Goal: Task Accomplishment & Management: Manage account settings

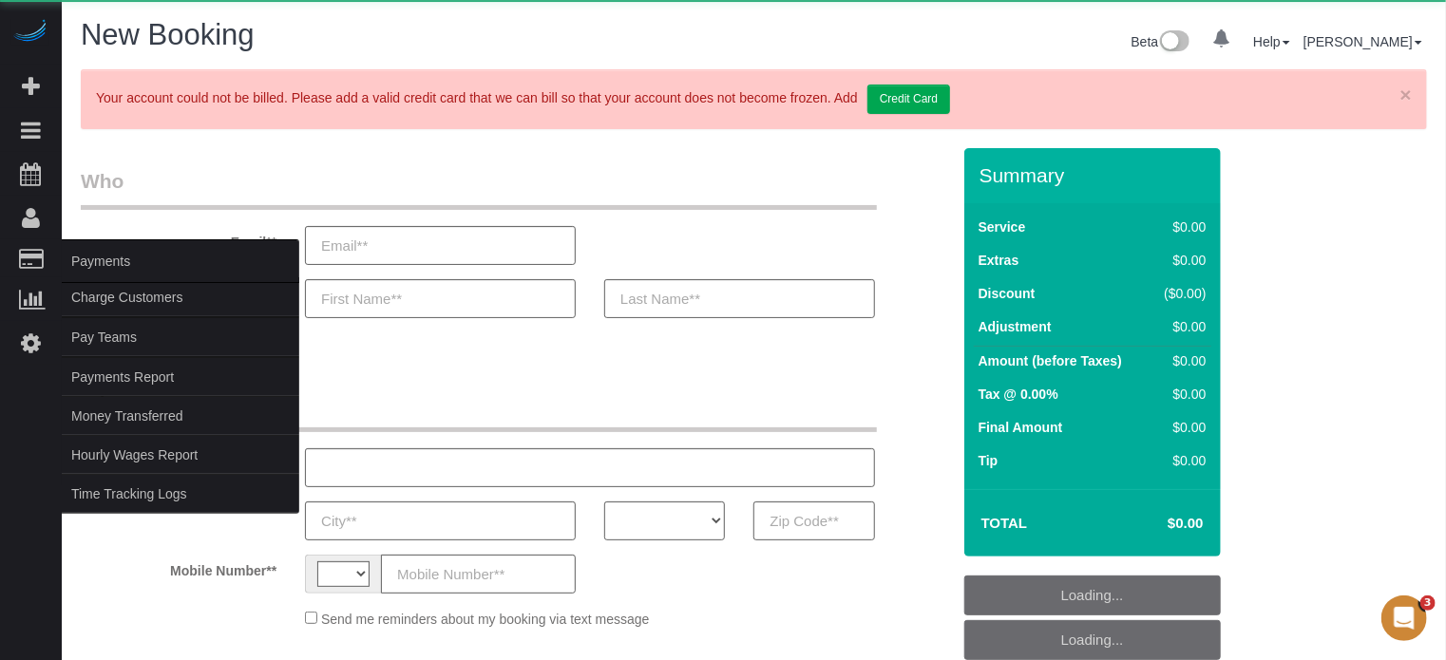
select select "string:[GEOGRAPHIC_DATA]"
select select "object:639"
select select "4"
select select "number:9"
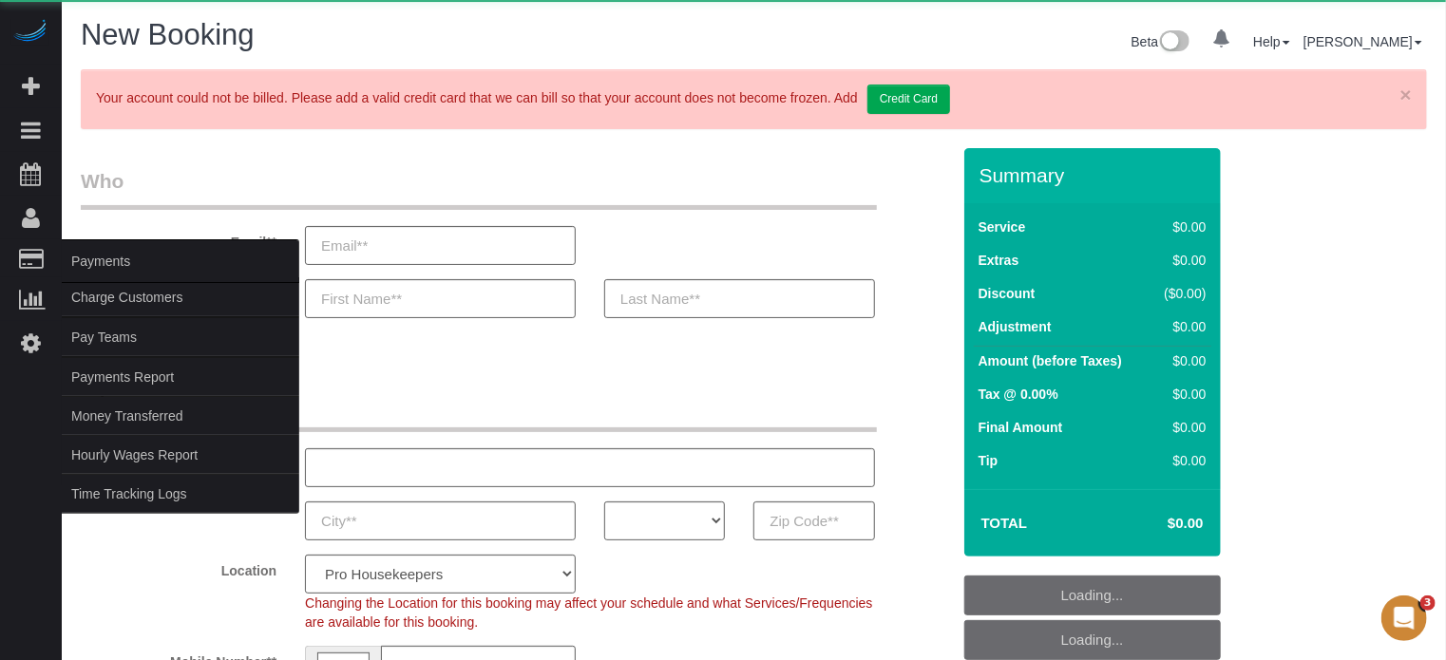
select select "object:1221"
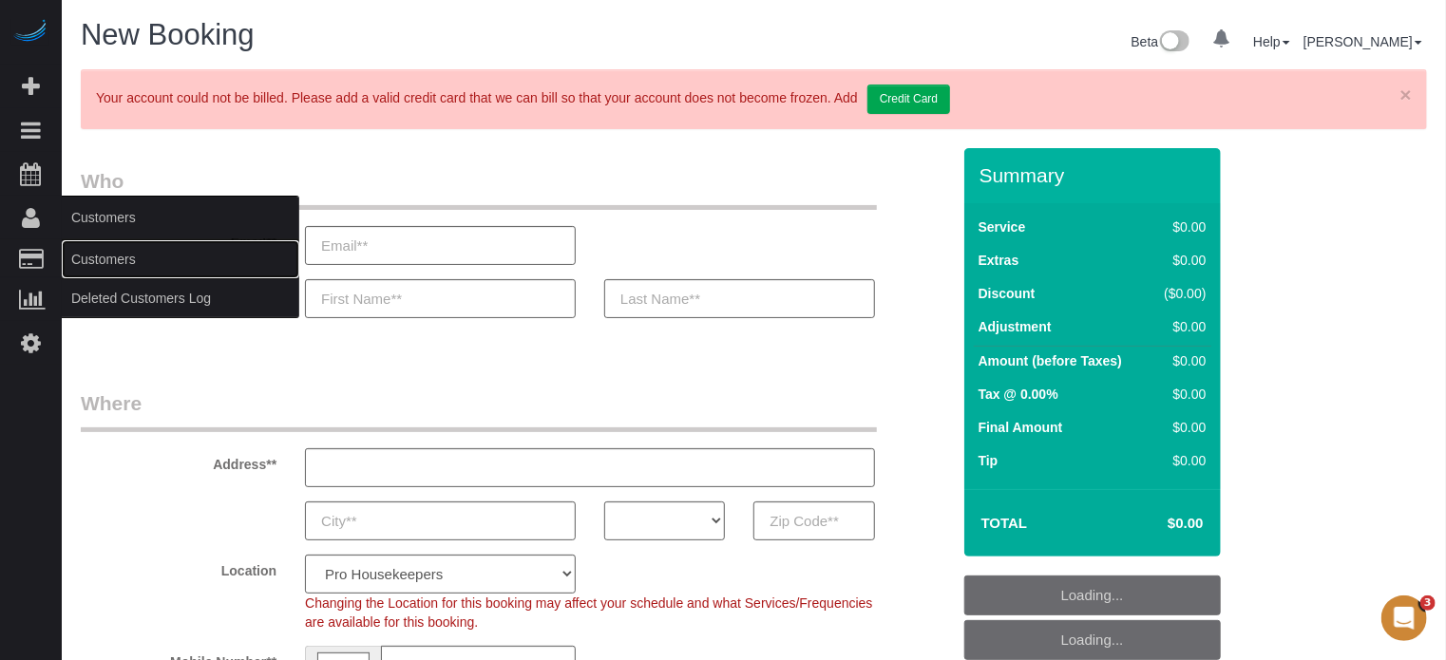
click at [91, 263] on link "Customers" at bounding box center [181, 259] width 238 height 38
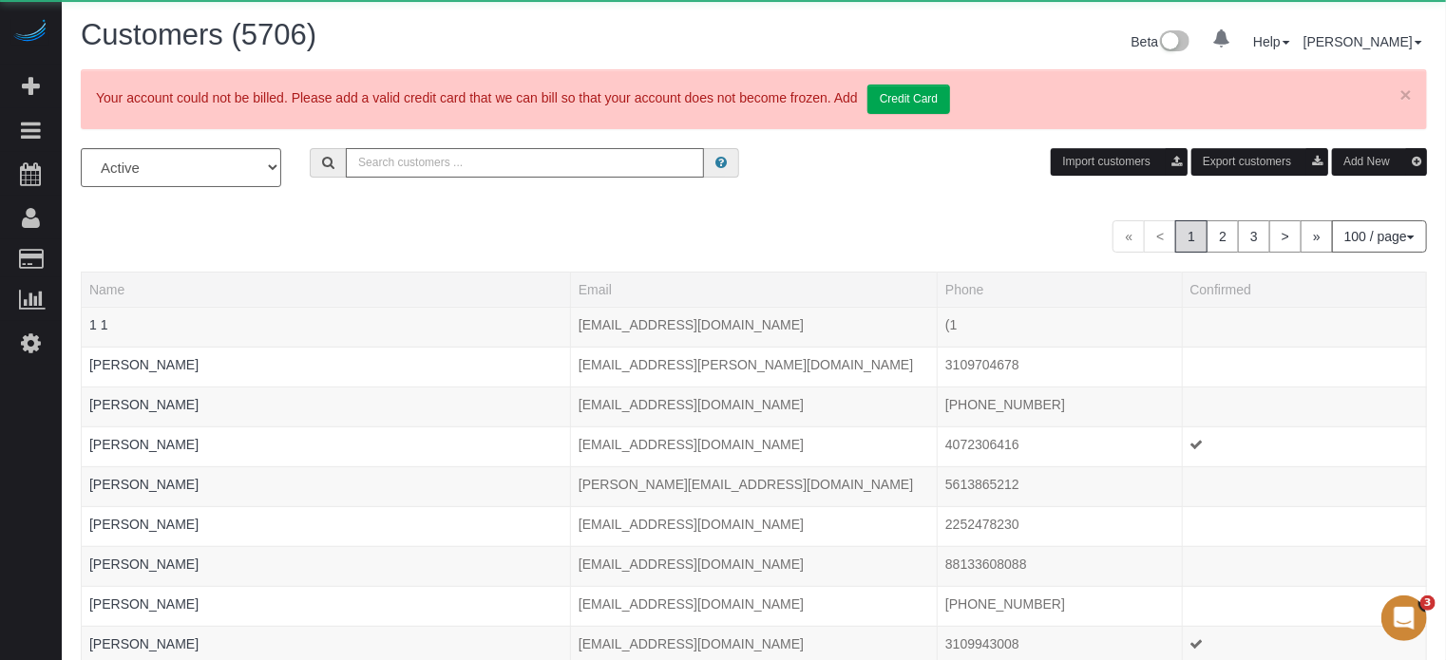
click at [487, 163] on input "text" at bounding box center [525, 162] width 358 height 29
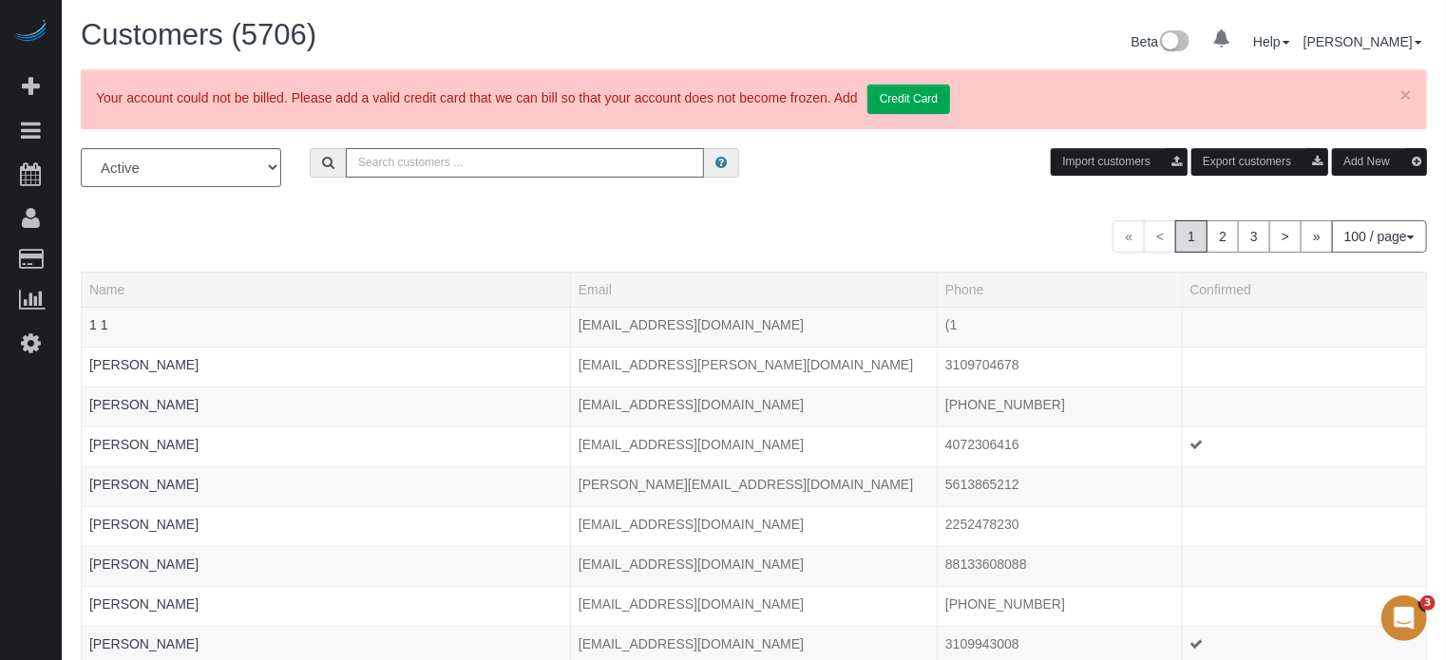
paste input "[PERSON_NAME]"
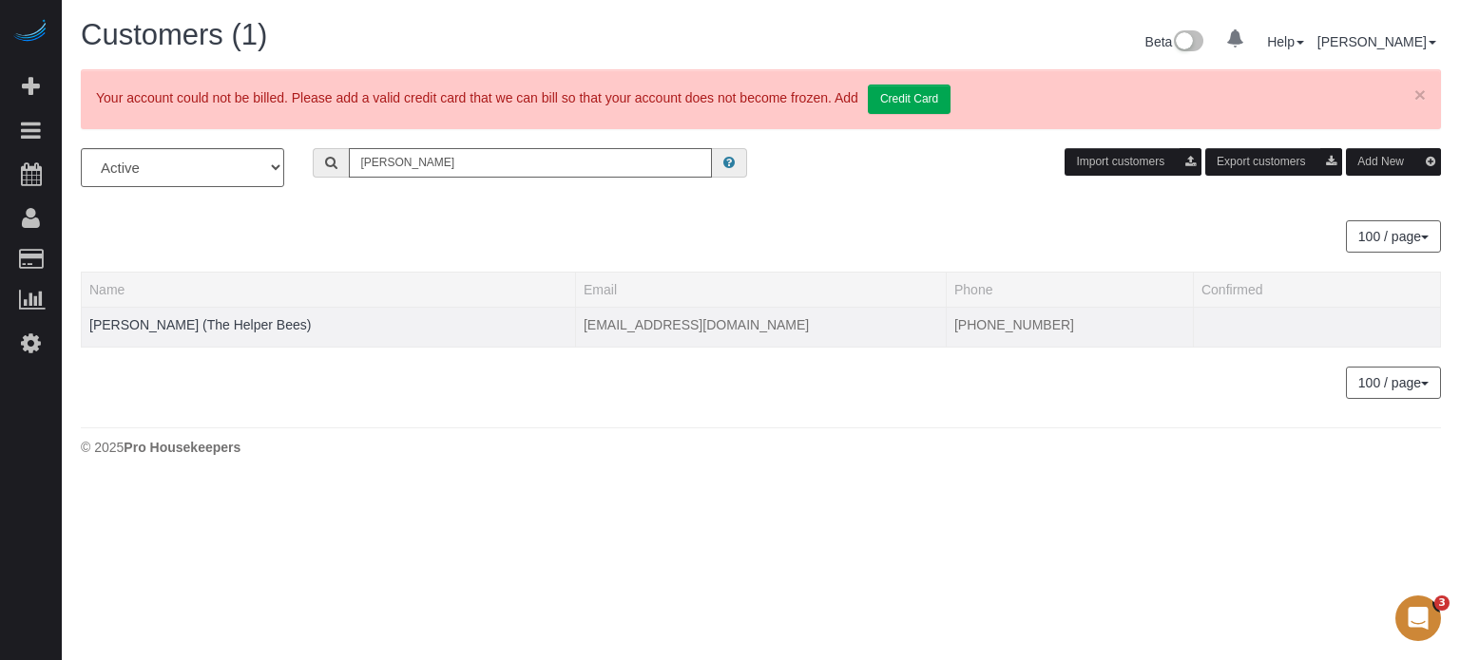
type input "[PERSON_NAME]"
click at [192, 334] on div at bounding box center [328, 336] width 478 height 5
click at [198, 322] on link "[PERSON_NAME] (The Helper Bees)" at bounding box center [199, 324] width 221 height 15
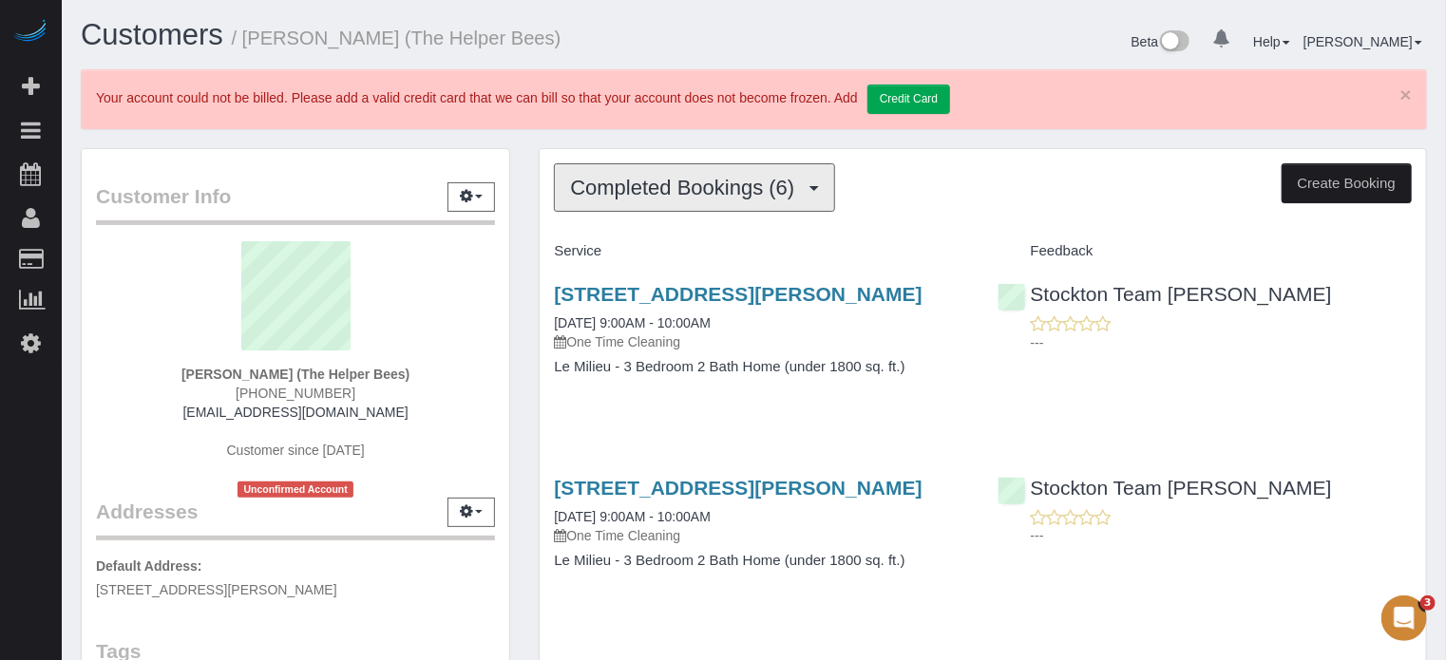
click at [732, 197] on span "Completed Bookings (6)" at bounding box center [687, 188] width 234 height 24
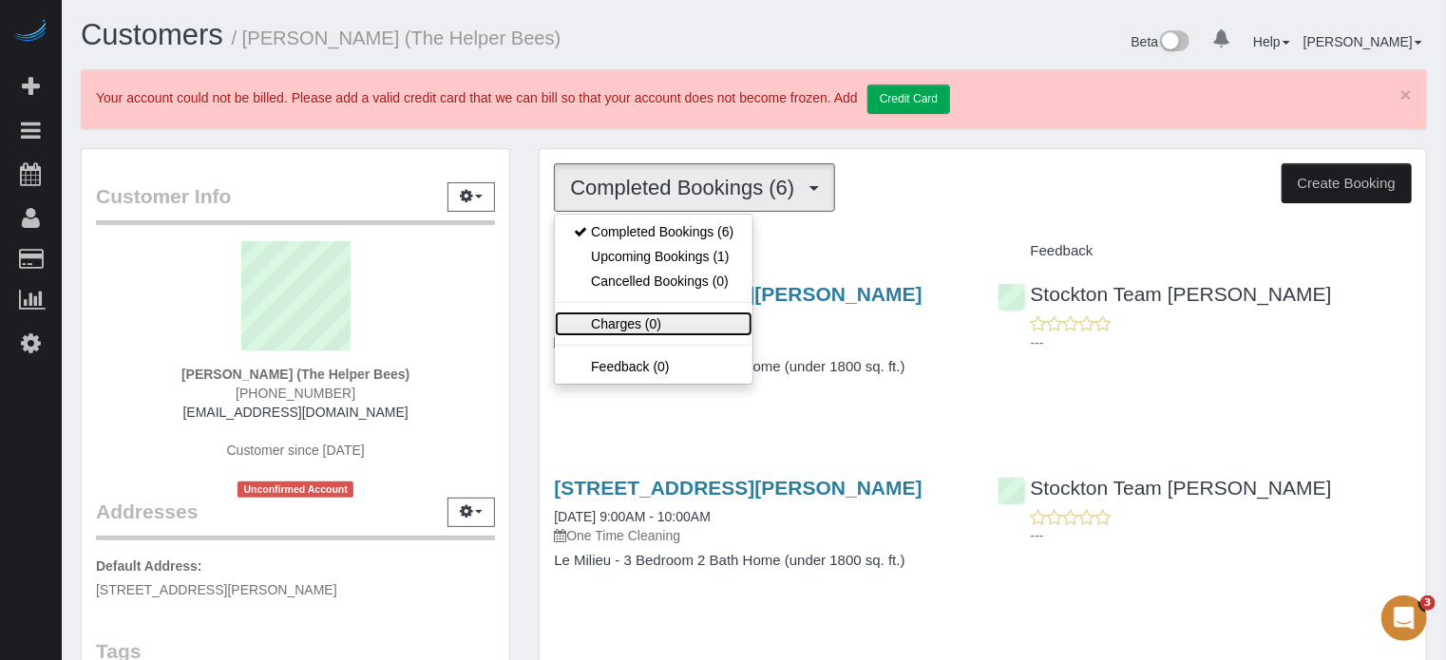
click at [663, 323] on link "Charges (0)" at bounding box center [654, 324] width 198 height 25
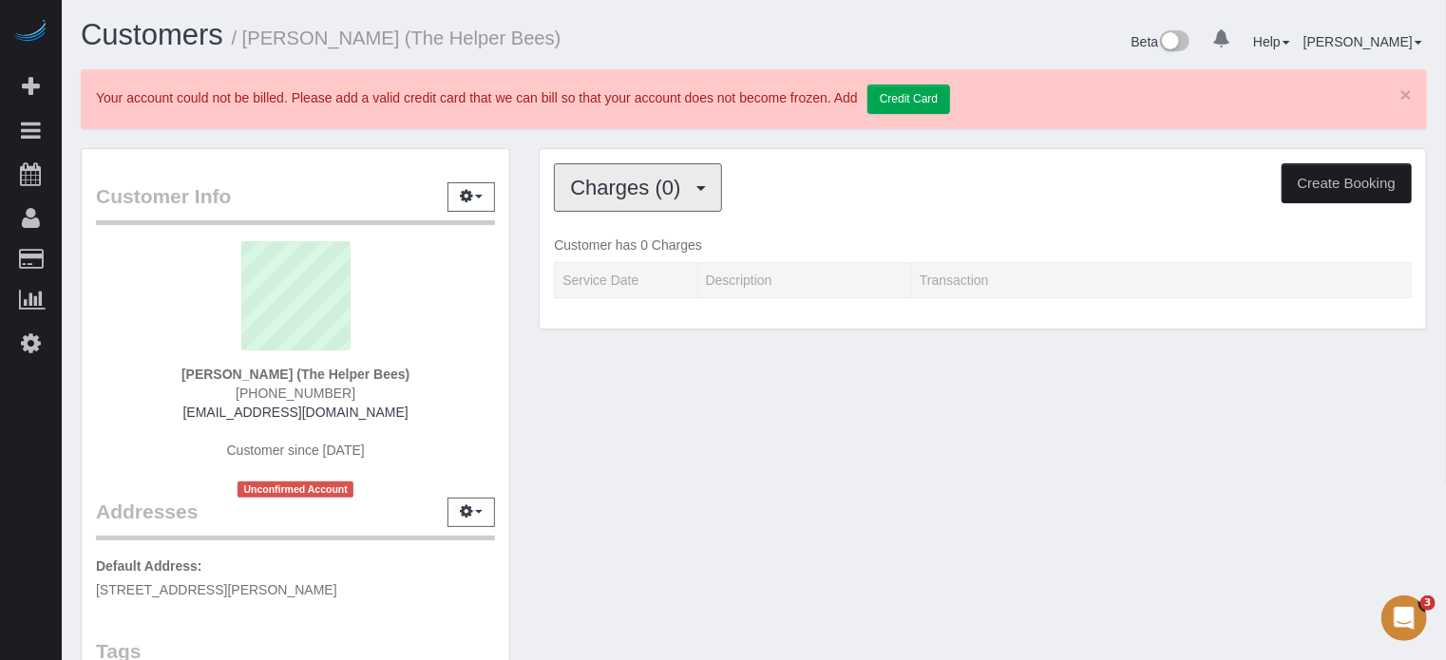
click at [604, 189] on span "Charges (0)" at bounding box center [630, 188] width 120 height 24
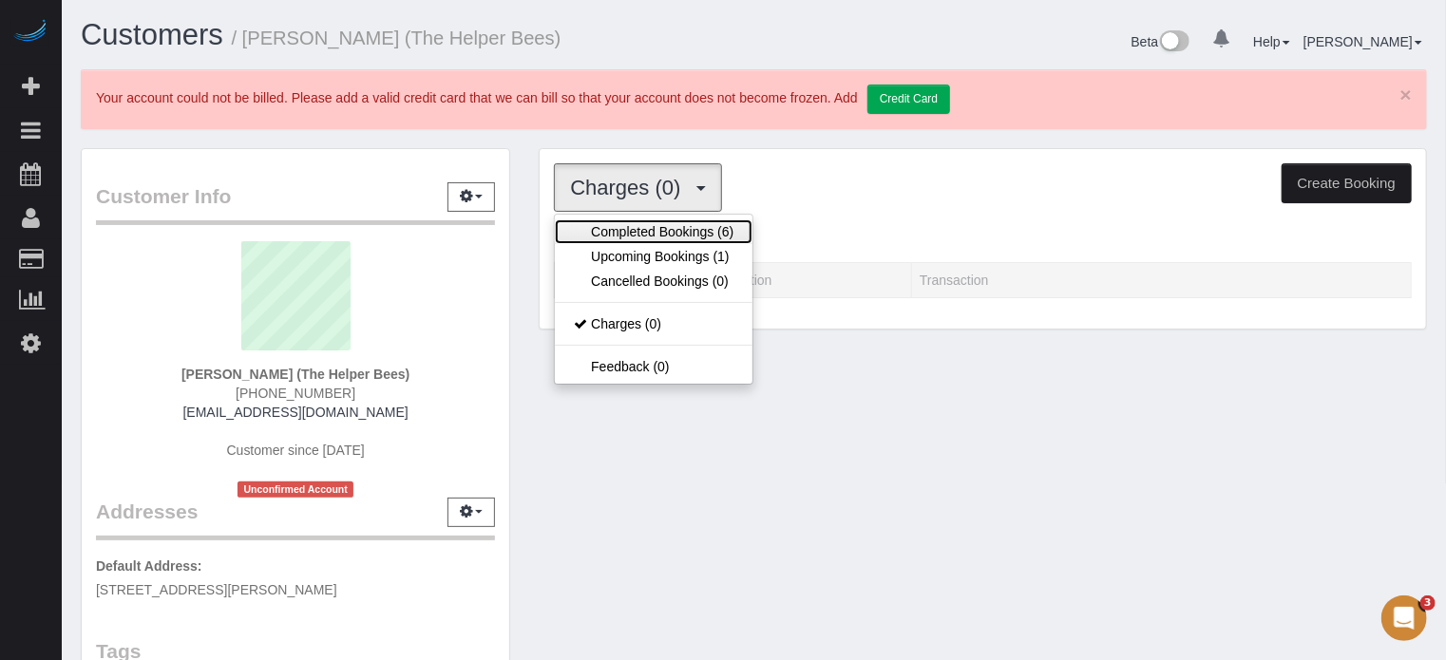
click at [623, 227] on link "Completed Bookings (6)" at bounding box center [654, 232] width 198 height 25
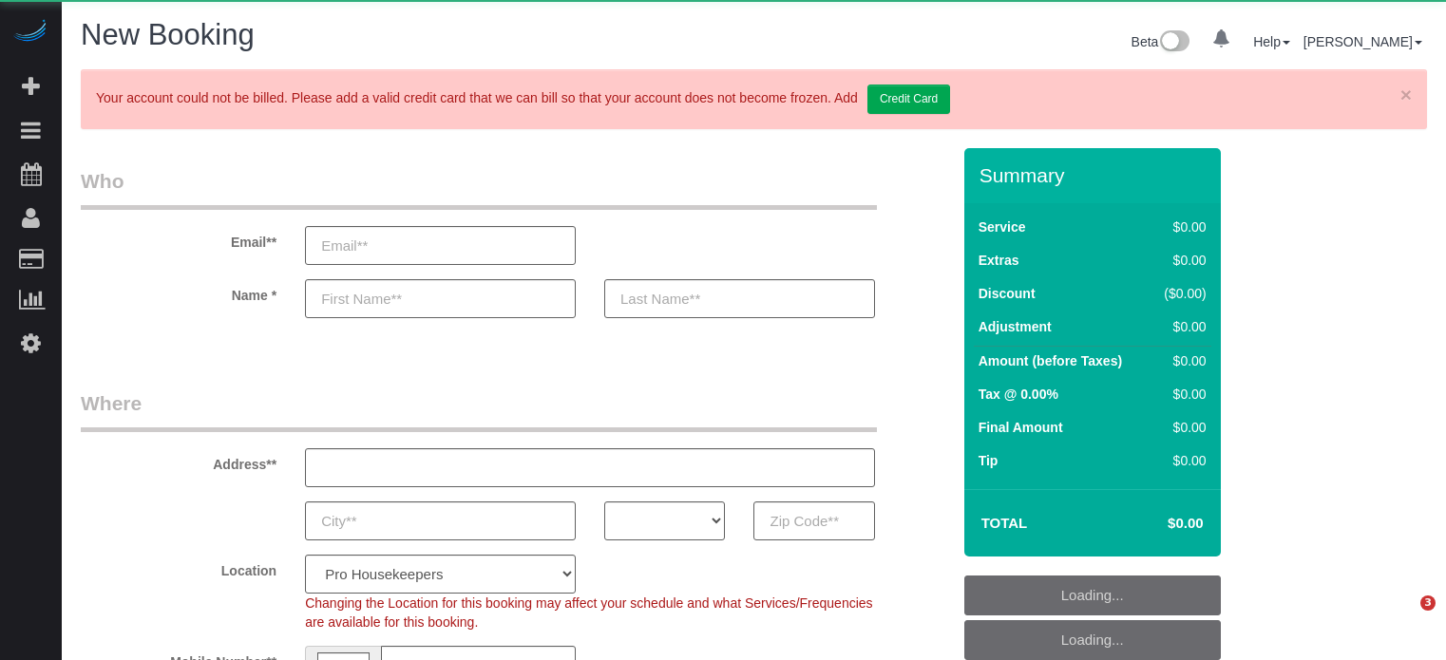
select select "number:9"
select select "object:1221"
select select "4"
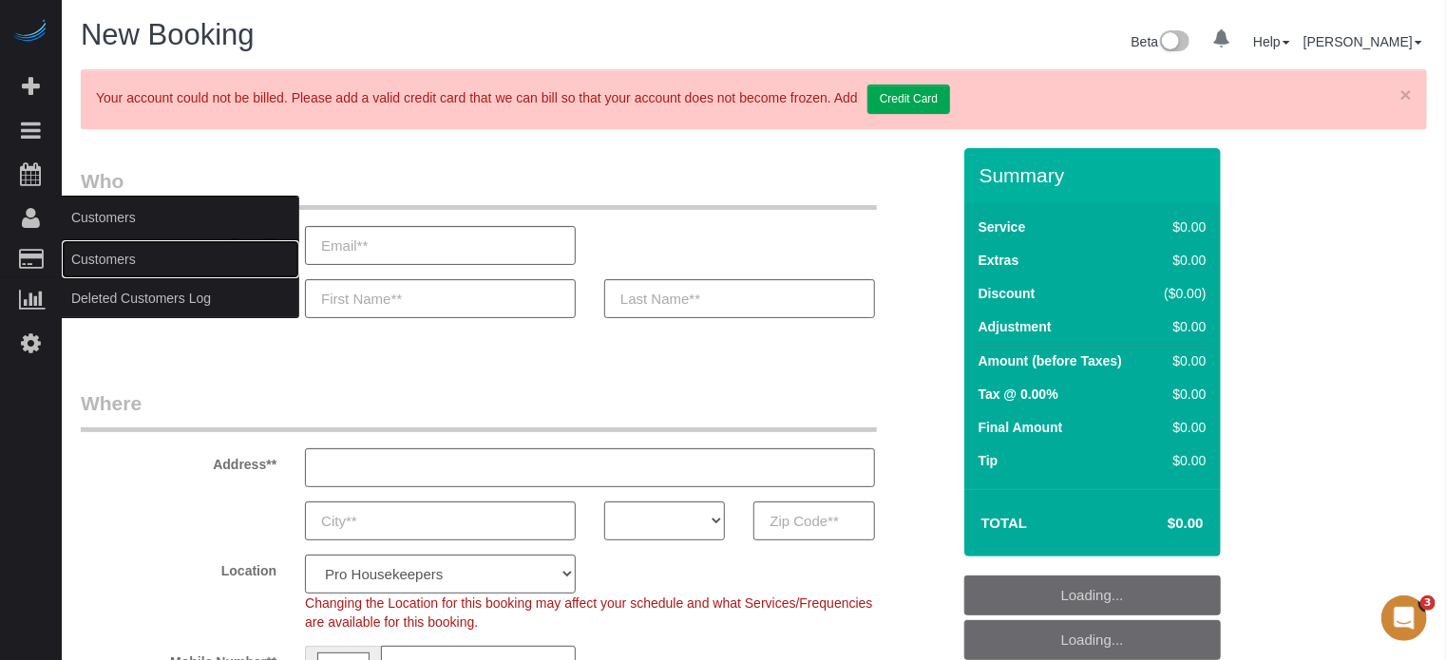
click at [84, 254] on link "Customers" at bounding box center [181, 259] width 238 height 38
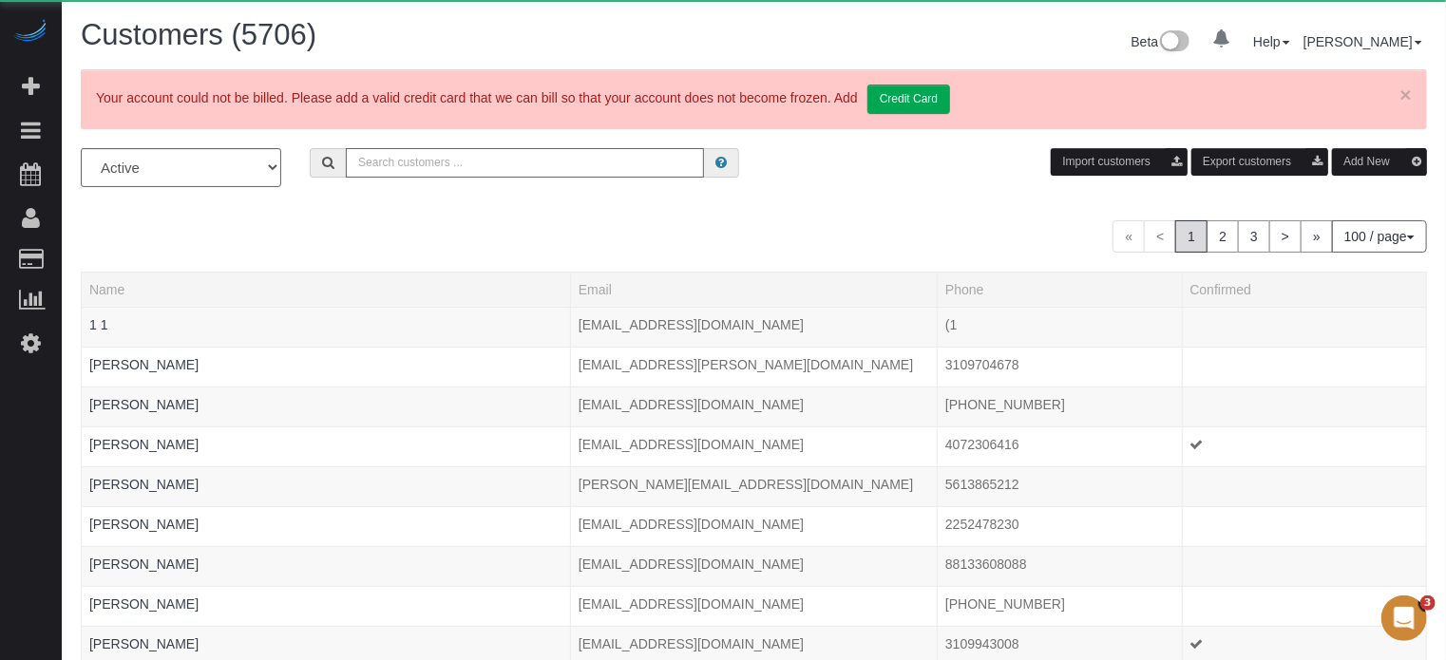
click at [522, 167] on input "text" at bounding box center [525, 162] width 358 height 29
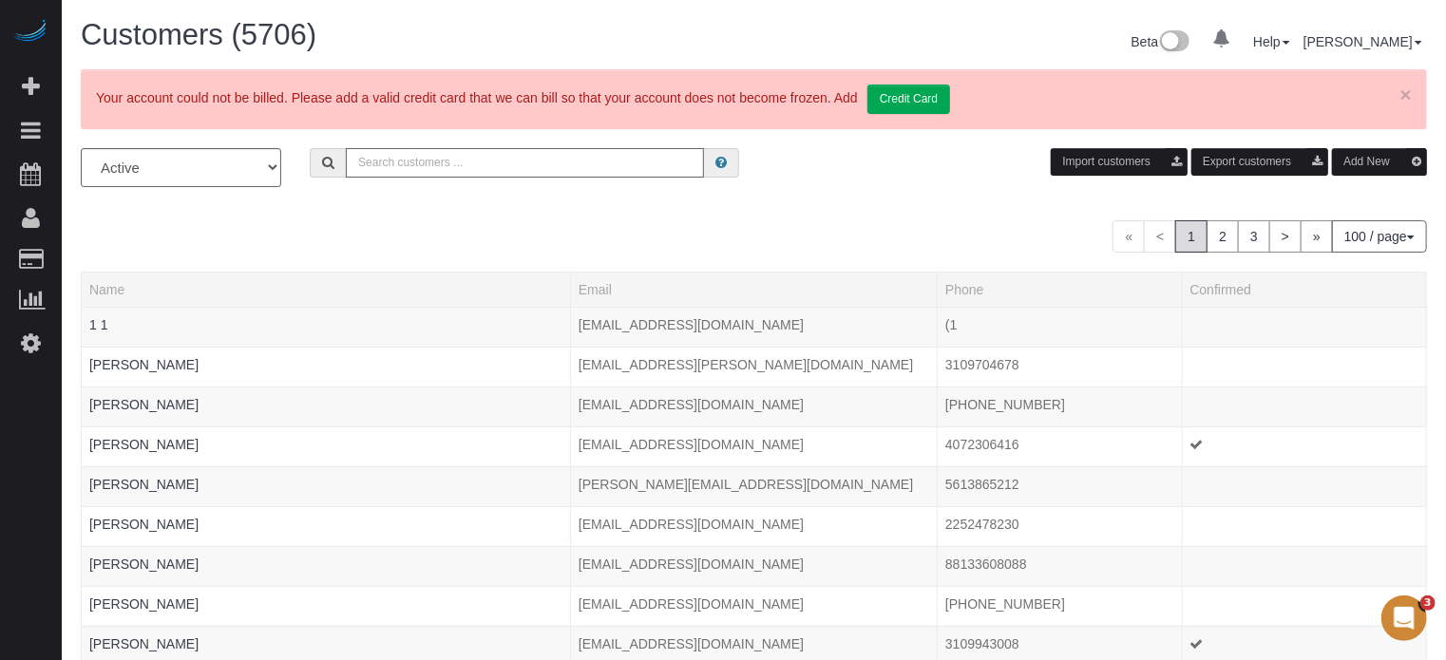
paste input "Dorothy Mobley"
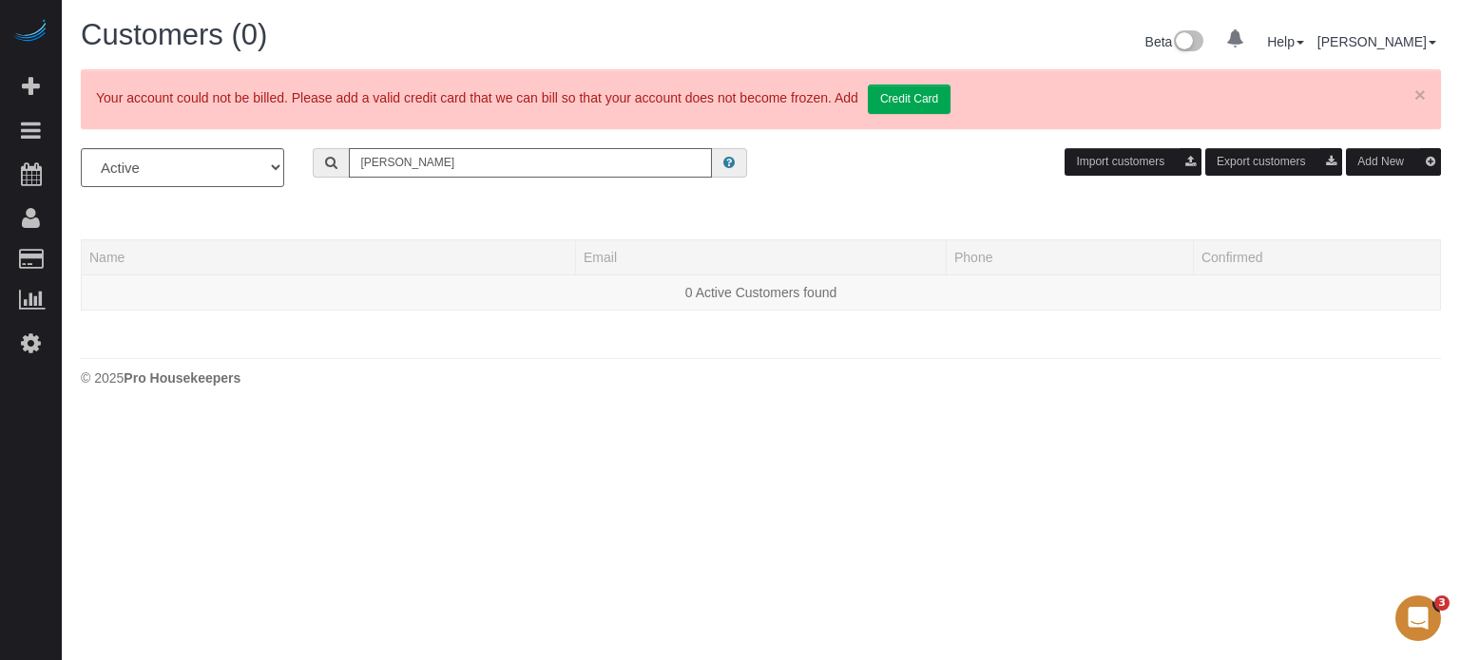
type input "Dorothy Mobley"
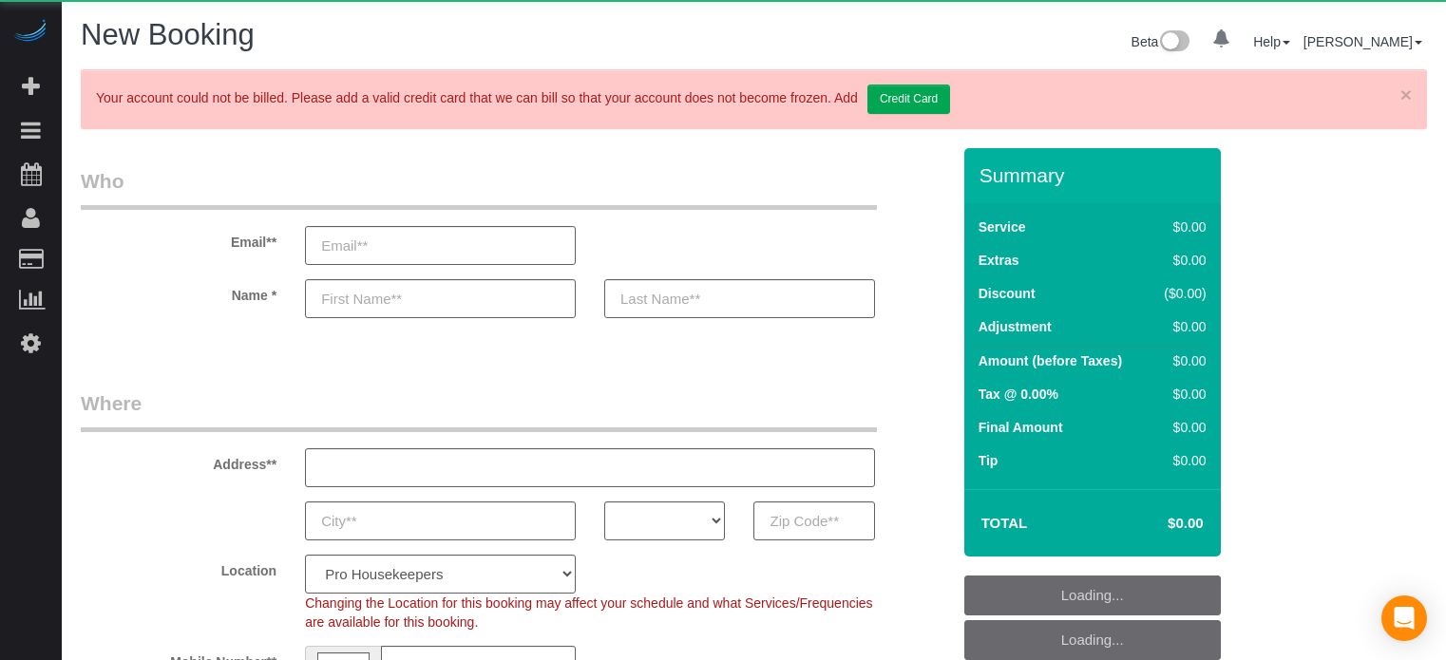
select select "number:9"
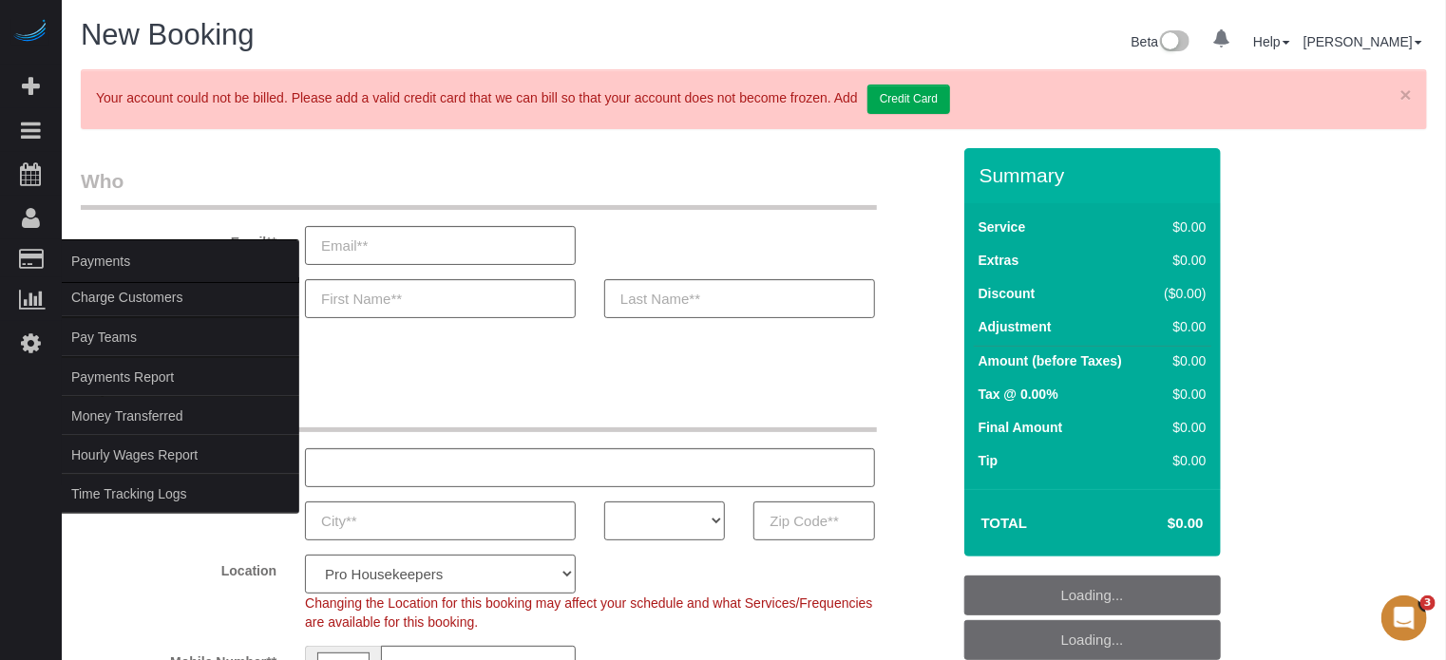
select select "object:1221"
select select "4"
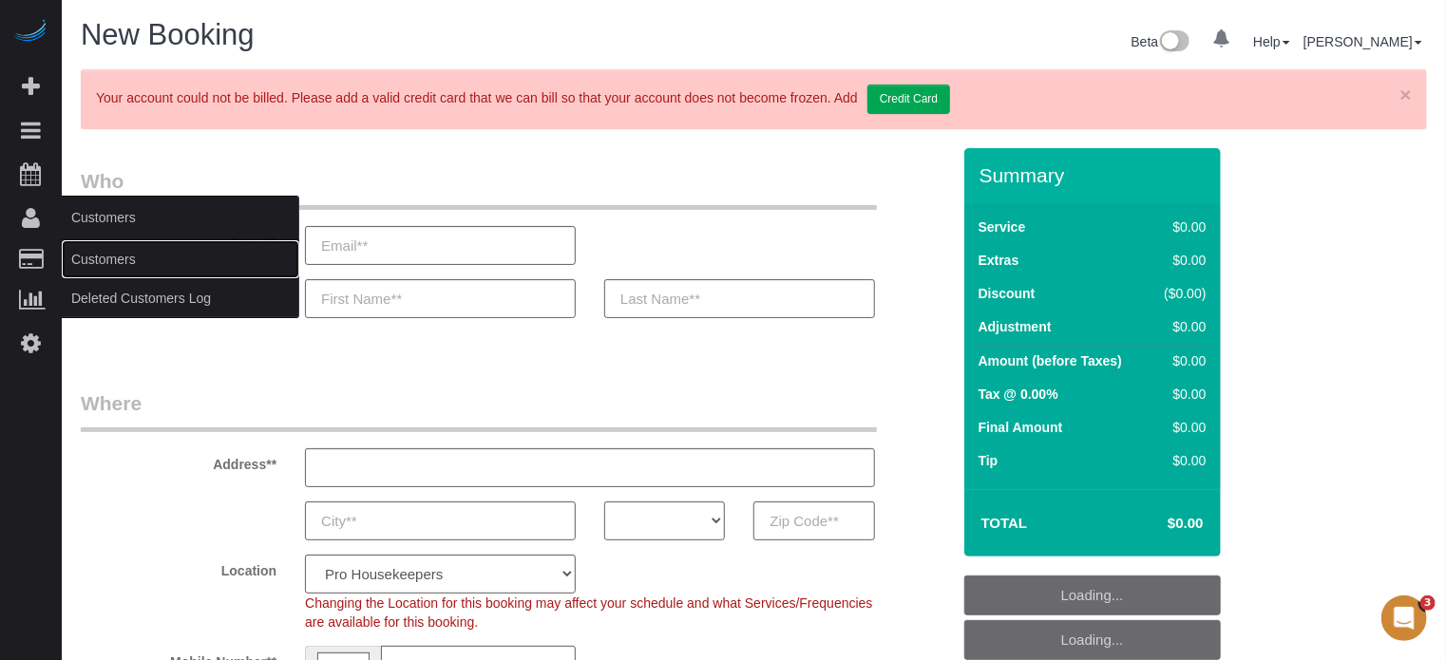
click at [104, 253] on link "Customers" at bounding box center [181, 259] width 238 height 38
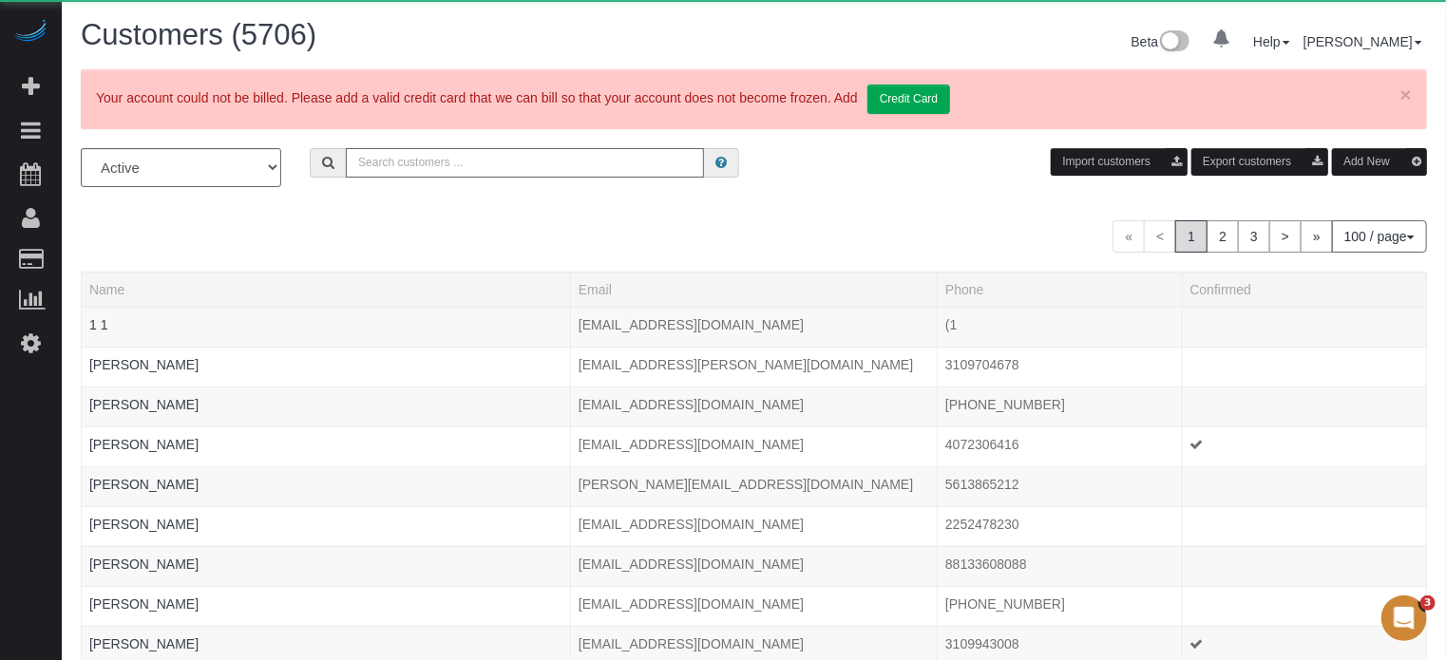
click at [458, 176] on input "text" at bounding box center [525, 162] width 358 height 29
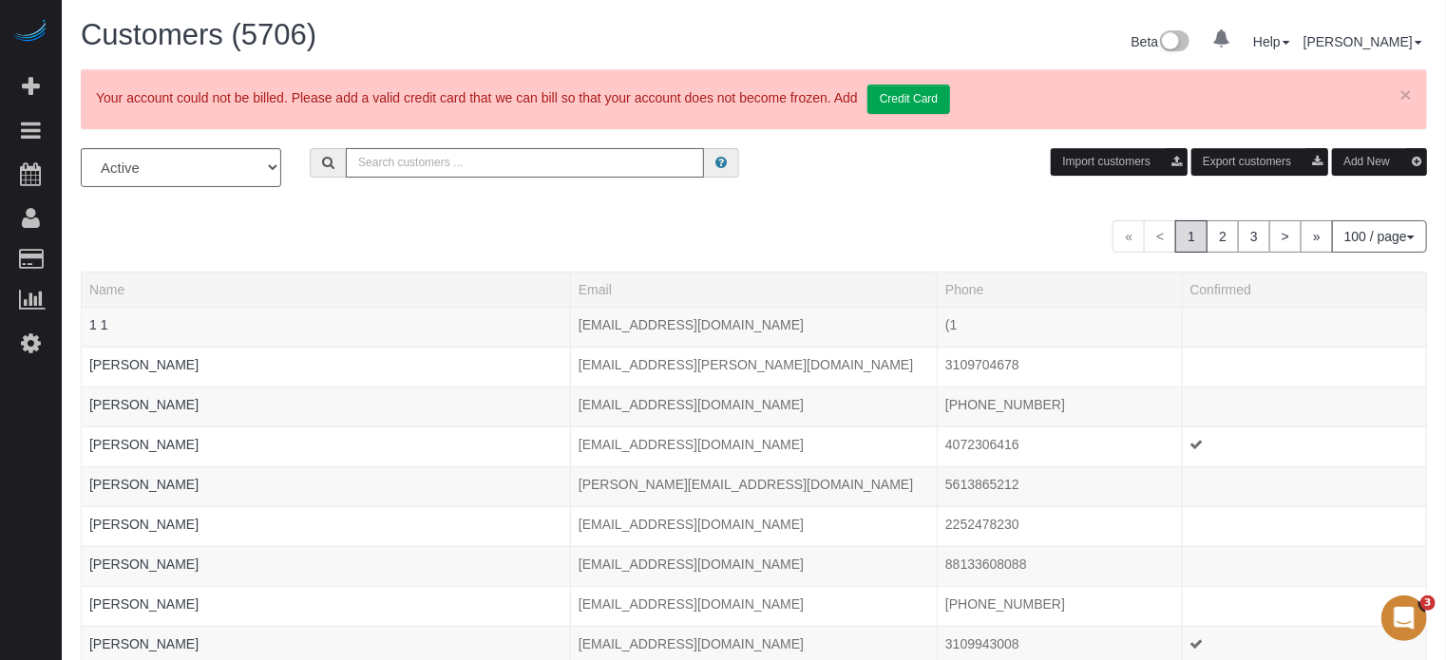
type input "h"
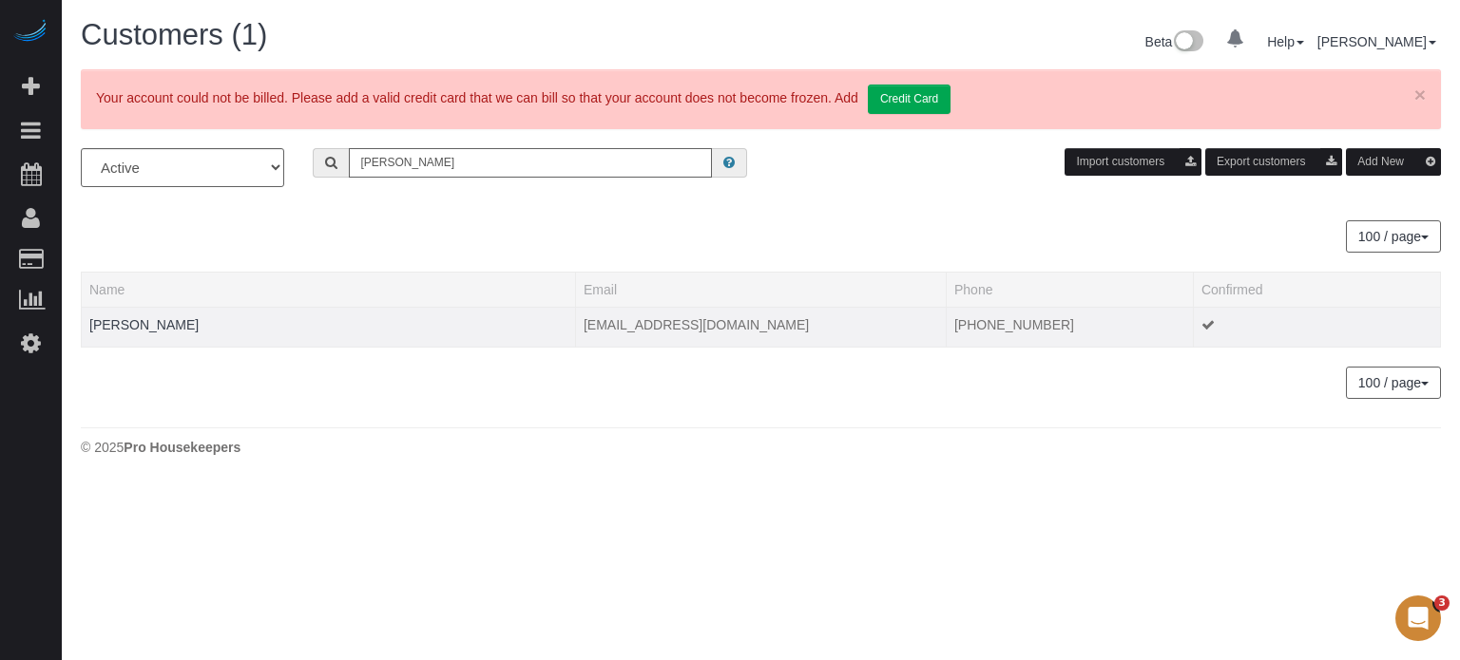
type input "[PERSON_NAME]"
click at [133, 337] on div at bounding box center [328, 336] width 478 height 5
click at [133, 324] on link "[PERSON_NAME]" at bounding box center [143, 324] width 109 height 15
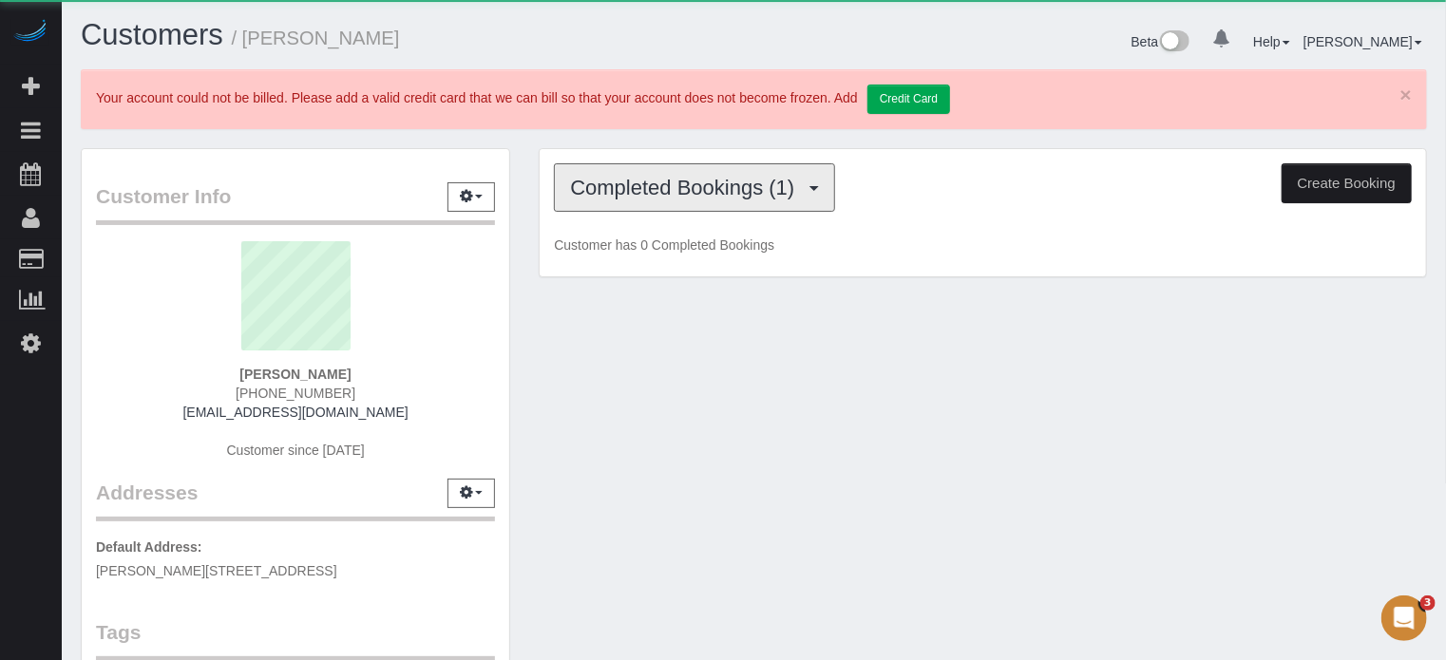
click at [696, 187] on span "Completed Bookings (1)" at bounding box center [687, 188] width 234 height 24
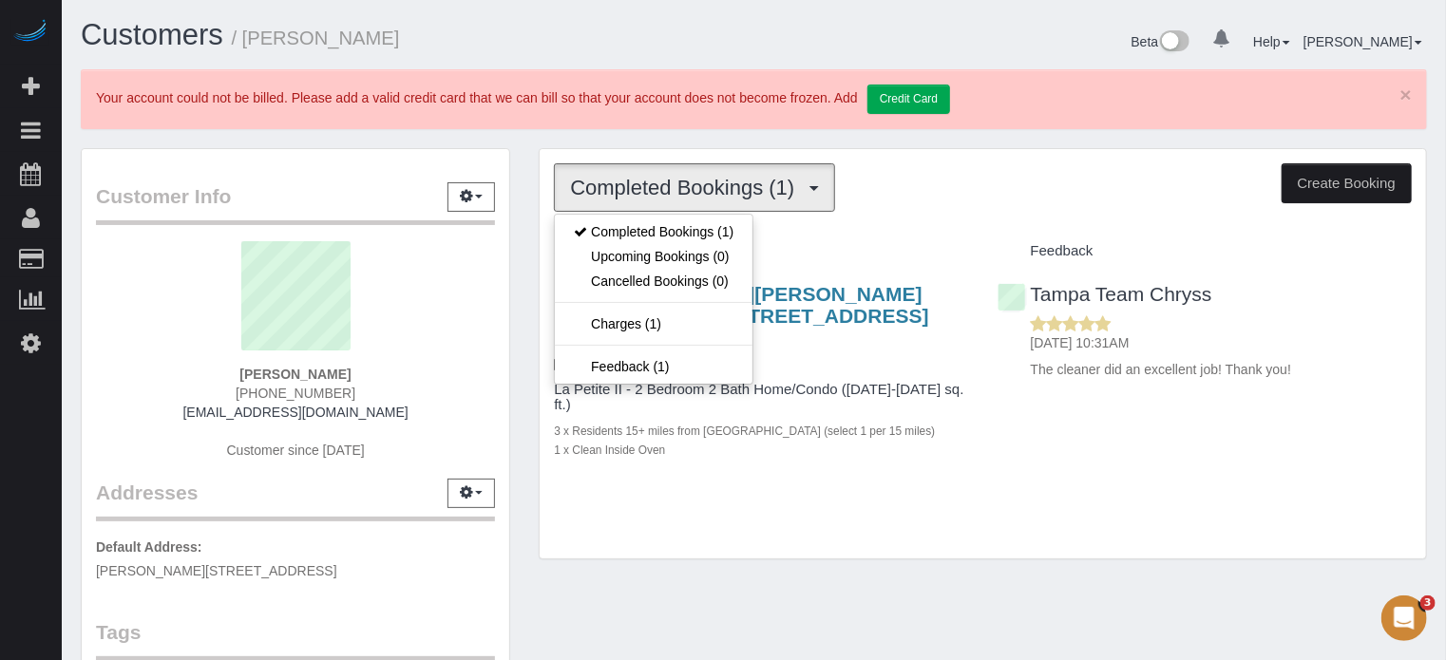
click at [821, 227] on div "Completed Bookings (1) Completed Bookings (1) Upcoming Bookings (0) Cancelled B…" at bounding box center [983, 354] width 887 height 410
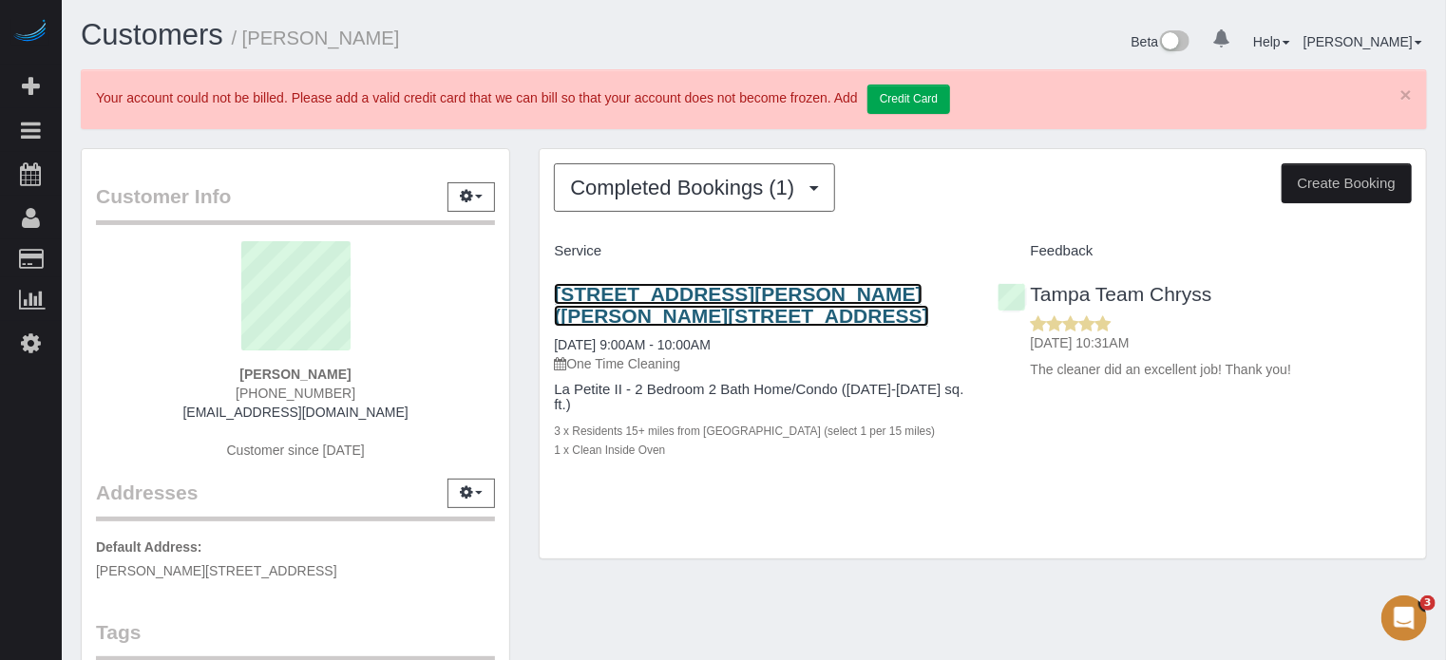
click at [720, 294] on link "[STREET_ADDRESS][PERSON_NAME] ([PERSON_NAME][STREET_ADDRESS]" at bounding box center [741, 305] width 374 height 44
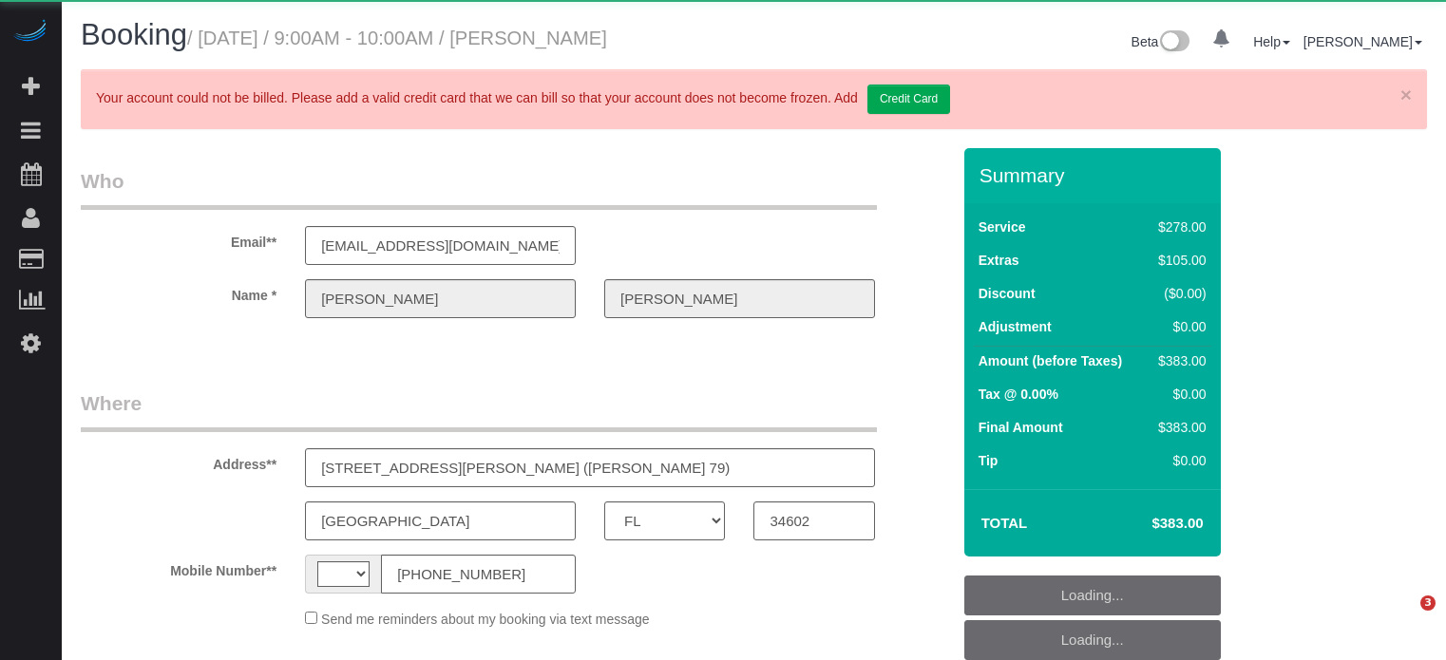
select select "FL"
select select "string:[GEOGRAPHIC_DATA]"
select select "object:832"
select select "string:fspay-fe63d8d9-b7cb-4162-a49d-7a4a17570a4b"
select select "5"
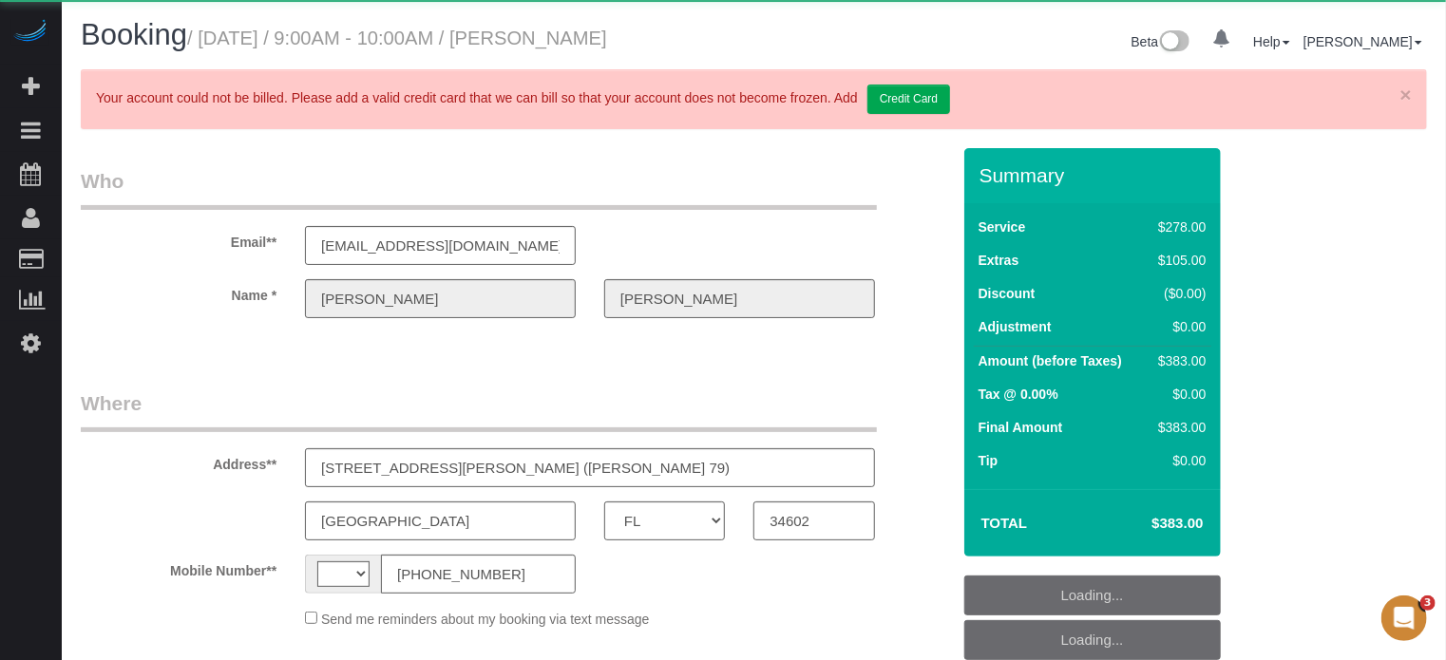
select select "number:9"
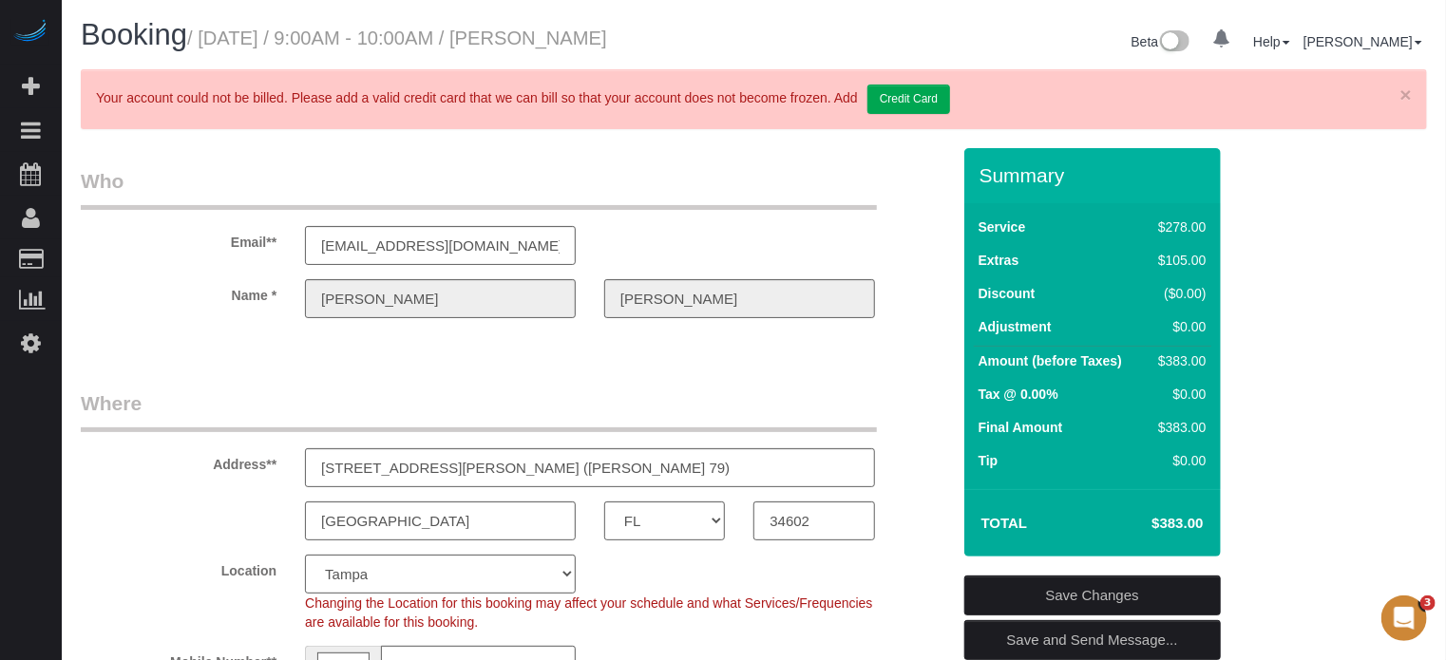
click at [226, 253] on div "Email** spyder1@brighthouse.com" at bounding box center [516, 216] width 898 height 98
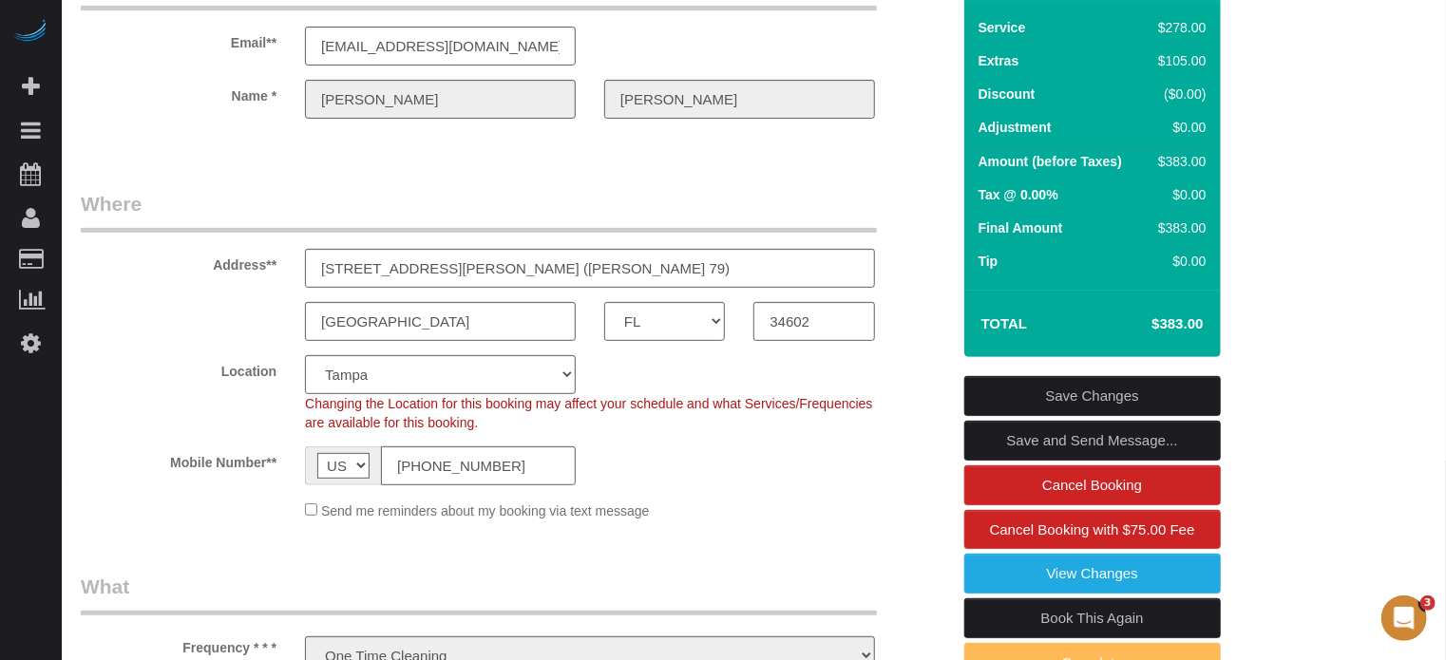
scroll to position [95, 0]
